Goal: Task Accomplishment & Management: Manage account settings

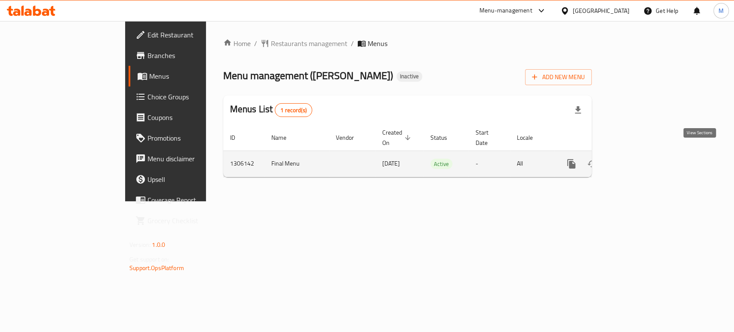
click at [639, 159] on icon "enhanced table" at bounding box center [634, 164] width 10 height 10
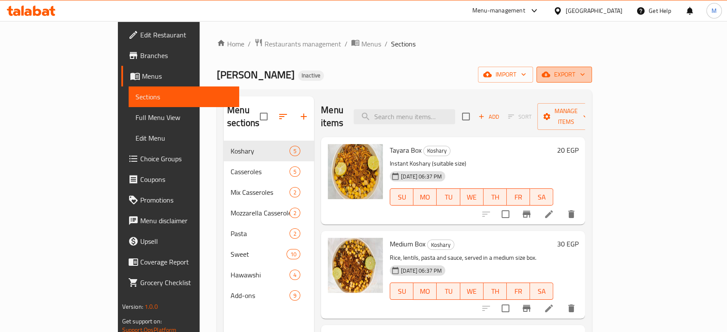
click at [585, 71] on span "export" at bounding box center [564, 74] width 42 height 11
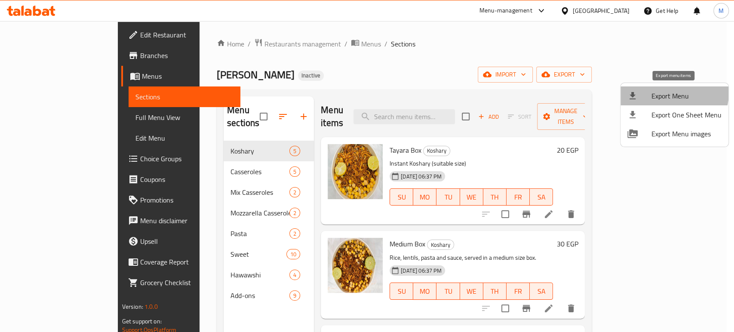
click at [662, 91] on span "Export Menu" at bounding box center [687, 96] width 70 height 10
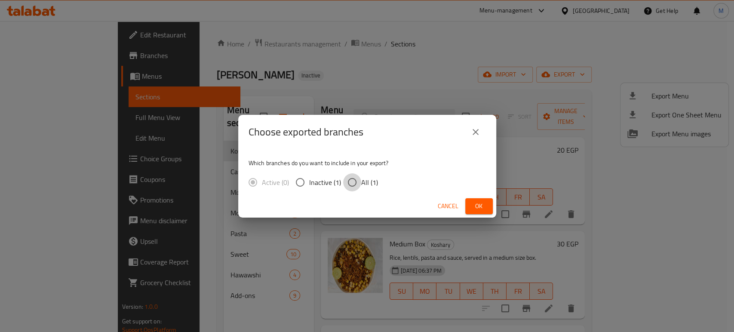
click at [353, 179] on input "All (1)" at bounding box center [352, 182] width 18 height 18
radio input "true"
click at [475, 207] on span "Ok" at bounding box center [479, 206] width 14 height 11
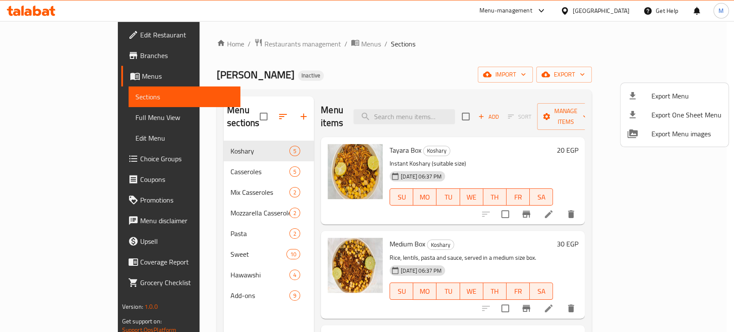
click at [48, 118] on div at bounding box center [367, 166] width 734 height 332
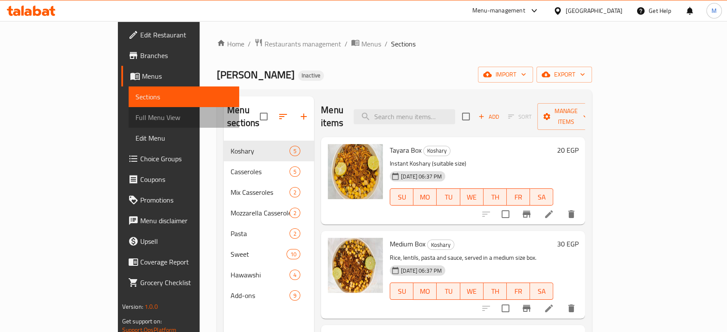
click at [136, 118] on span "Full Menu View" at bounding box center [184, 117] width 97 height 10
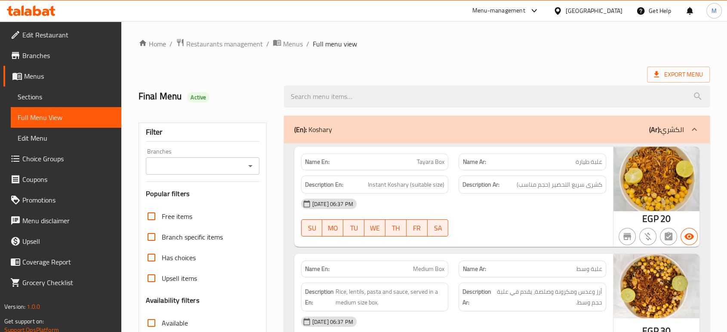
click at [528, 243] on div "Name En: Tayara Box Name Ar: علبة طيارة Description En: Instant Koshary (suitab…" at bounding box center [453, 197] width 319 height 101
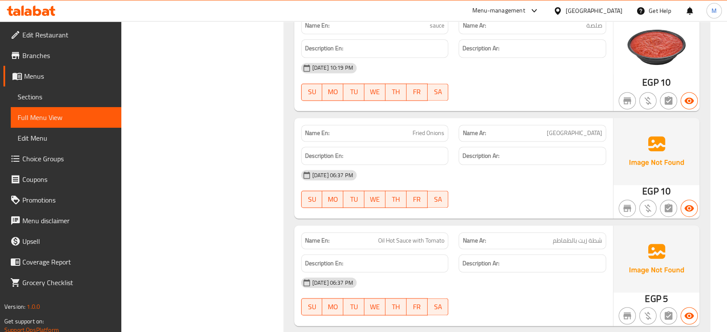
scroll to position [4588, 0]
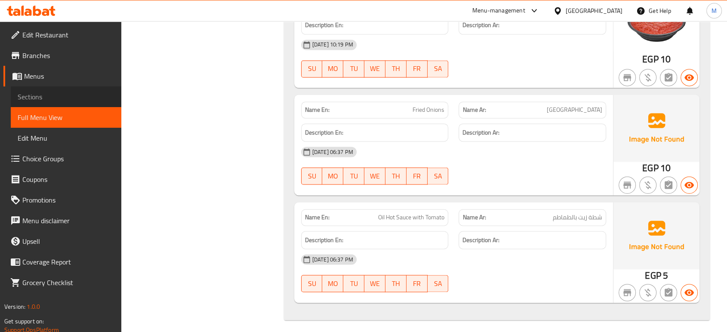
click at [45, 93] on span "Sections" at bounding box center [66, 97] width 97 height 10
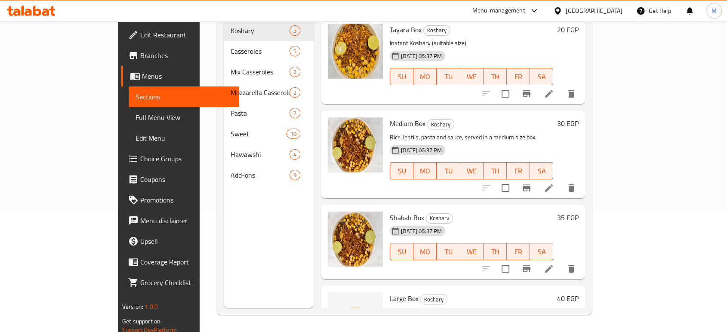
scroll to position [120, 0]
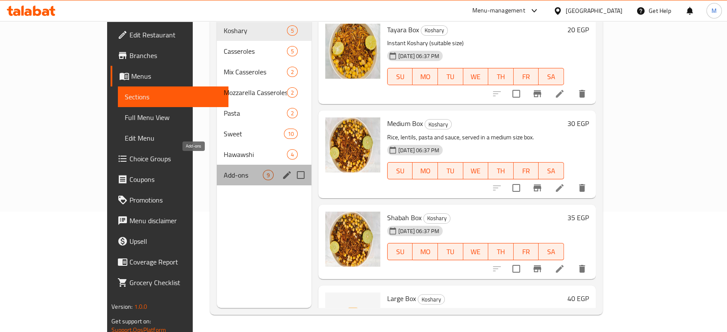
click at [224, 170] on span "Add-ons" at bounding box center [243, 175] width 39 height 10
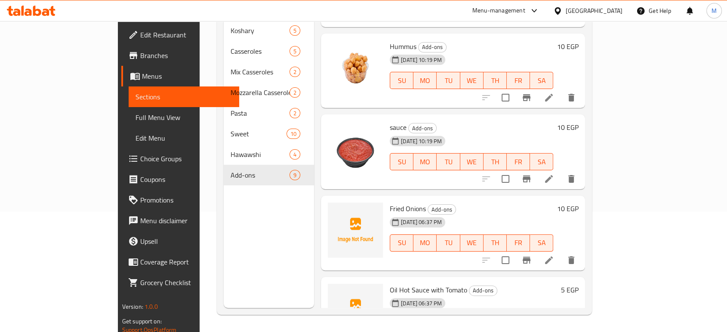
scroll to position [419, 0]
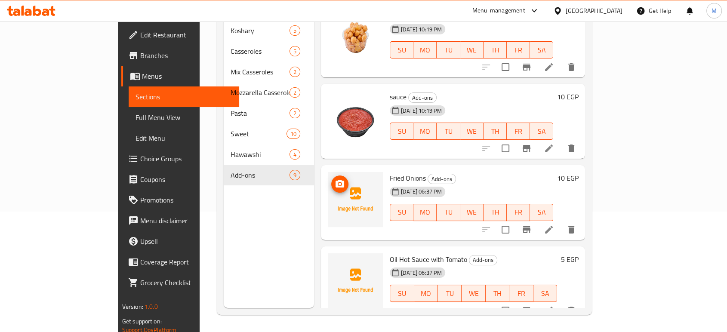
click at [331, 177] on button "upload picture" at bounding box center [339, 184] width 17 height 17
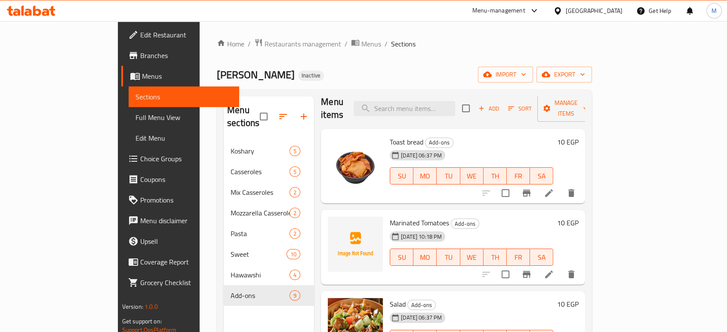
scroll to position [0, 0]
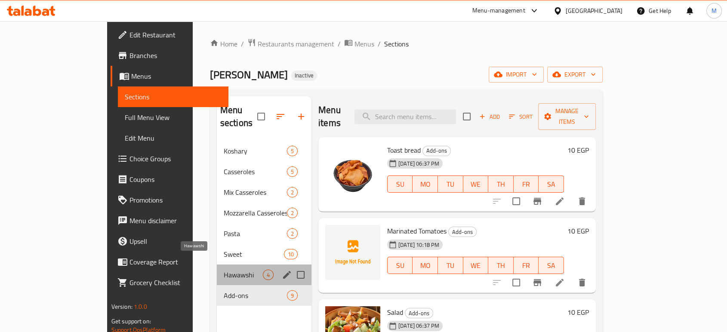
click at [224, 270] on span "Hawawshi" at bounding box center [243, 275] width 39 height 10
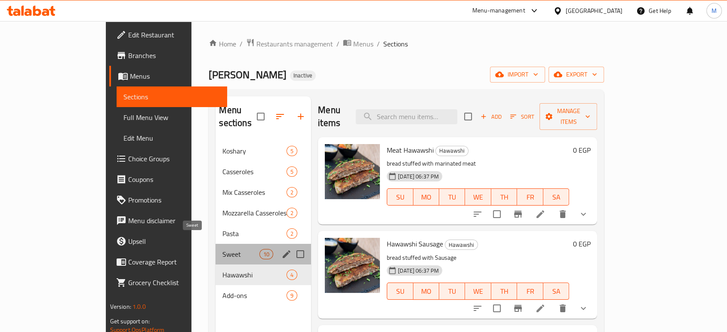
click at [222, 249] on span "Sweet" at bounding box center [240, 254] width 37 height 10
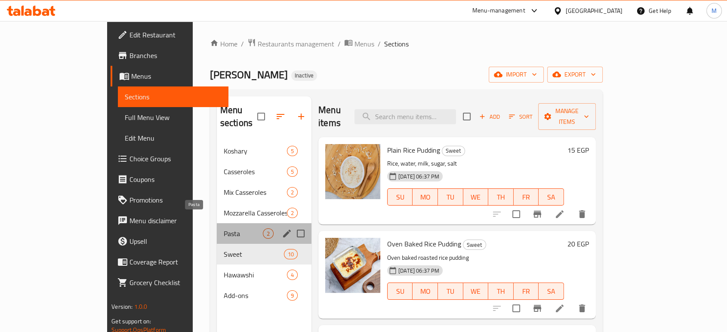
click at [224, 228] on span "Pasta" at bounding box center [243, 233] width 39 height 10
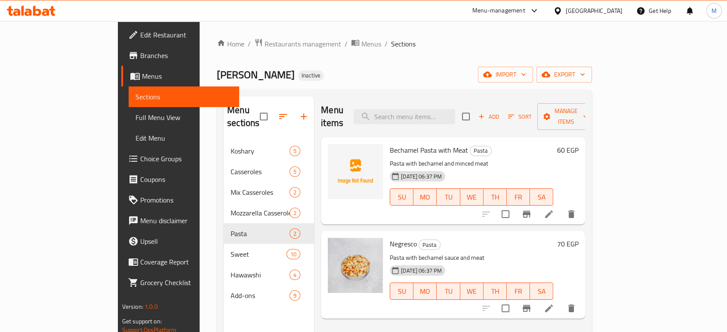
click at [608, 10] on div "[GEOGRAPHIC_DATA]" at bounding box center [594, 10] width 57 height 9
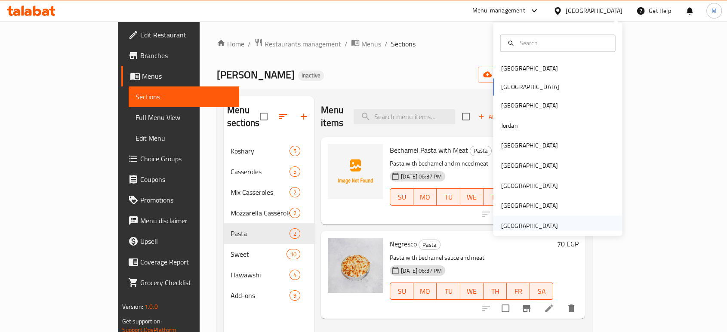
click at [501, 223] on div "[GEOGRAPHIC_DATA]" at bounding box center [529, 225] width 57 height 9
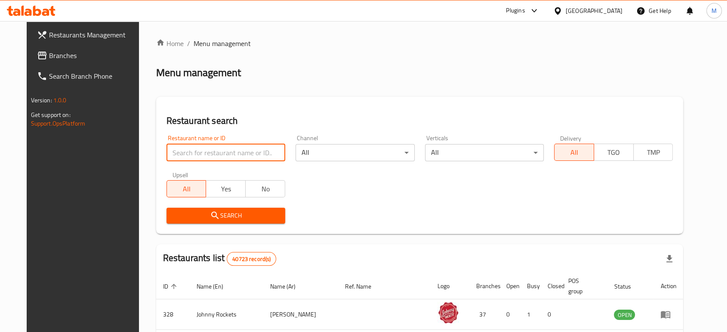
click at [248, 154] on input "search" at bounding box center [225, 152] width 119 height 17
paste input "679404"
type input "679404"
click button "Search" at bounding box center [225, 216] width 119 height 16
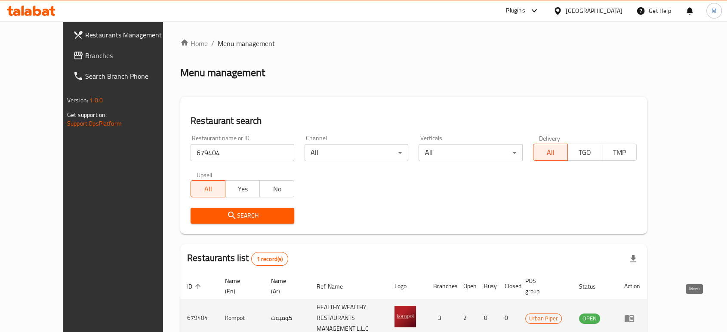
click at [635, 313] on icon "enhanced table" at bounding box center [629, 318] width 10 height 10
